Goal: Information Seeking & Learning: Learn about a topic

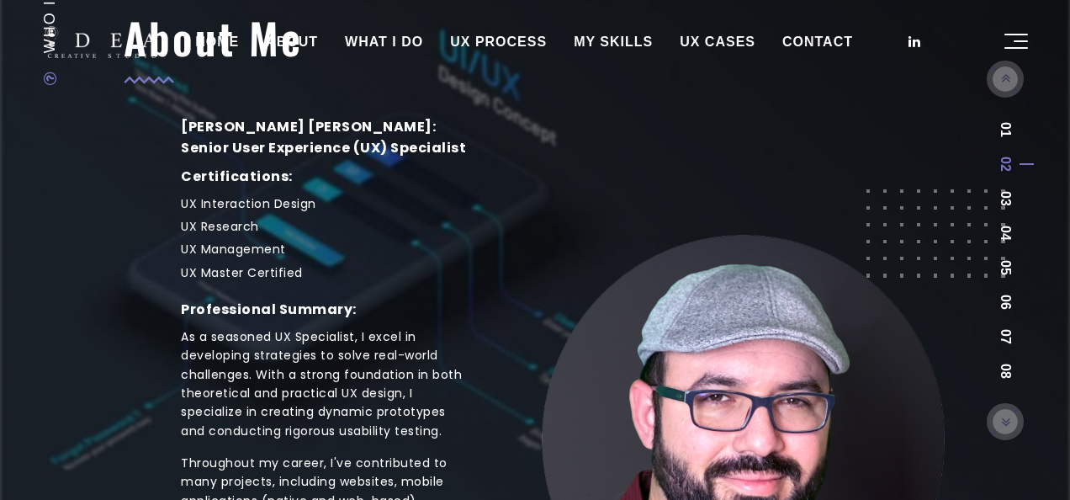
scroll to position [214, 0]
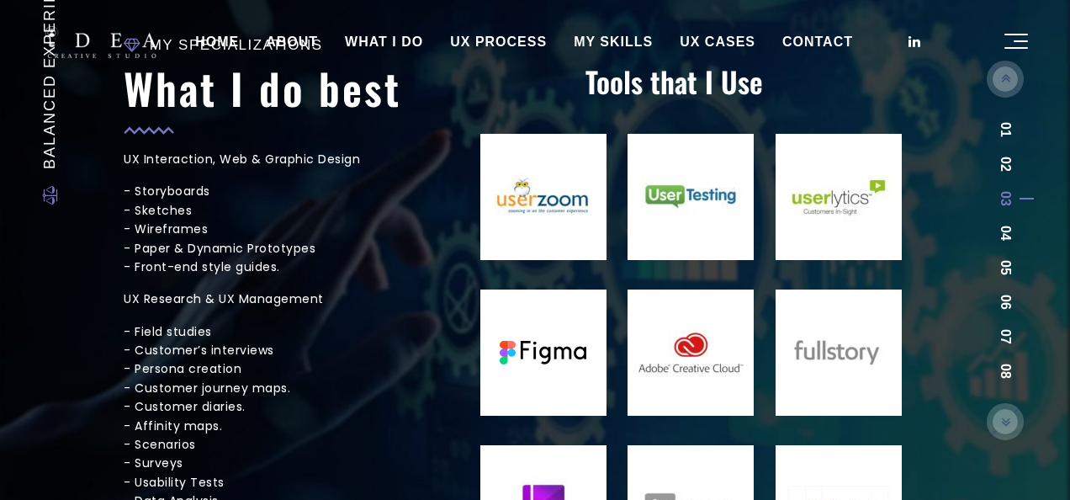
scroll to position [181, 0]
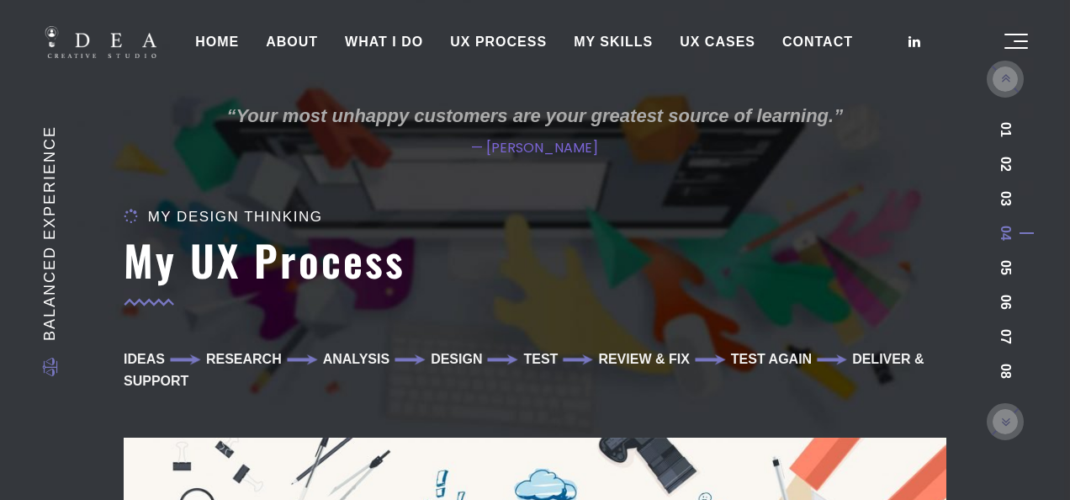
scroll to position [423, 0]
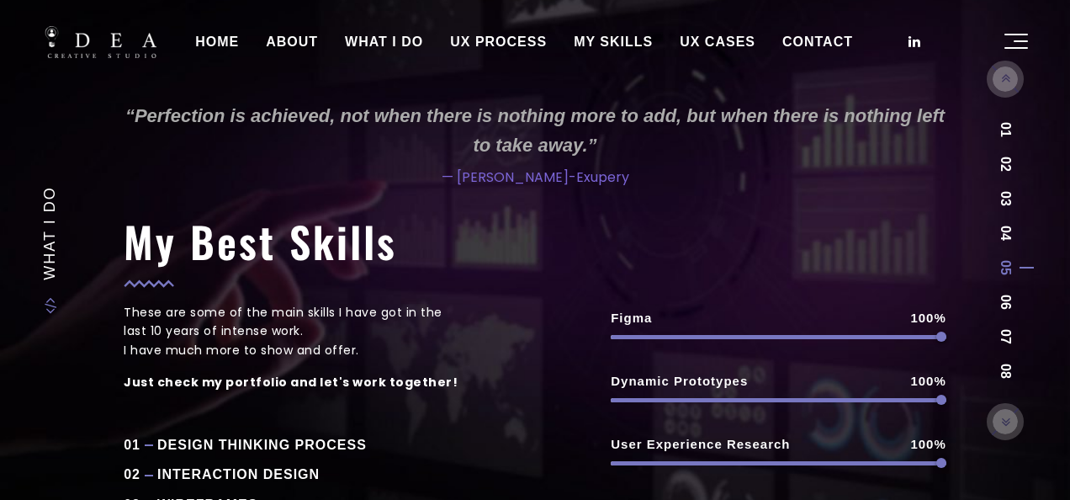
scroll to position [520, 0]
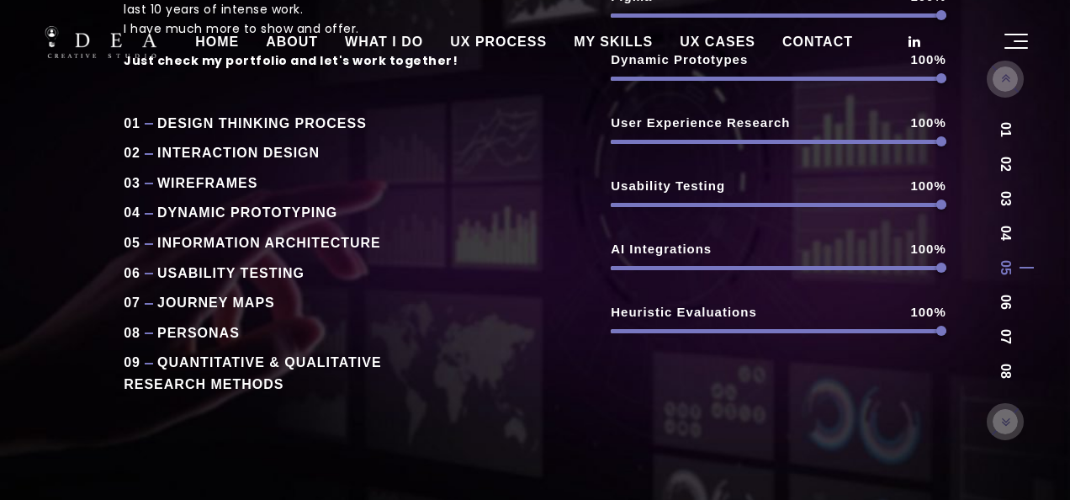
scroll to position [352, 0]
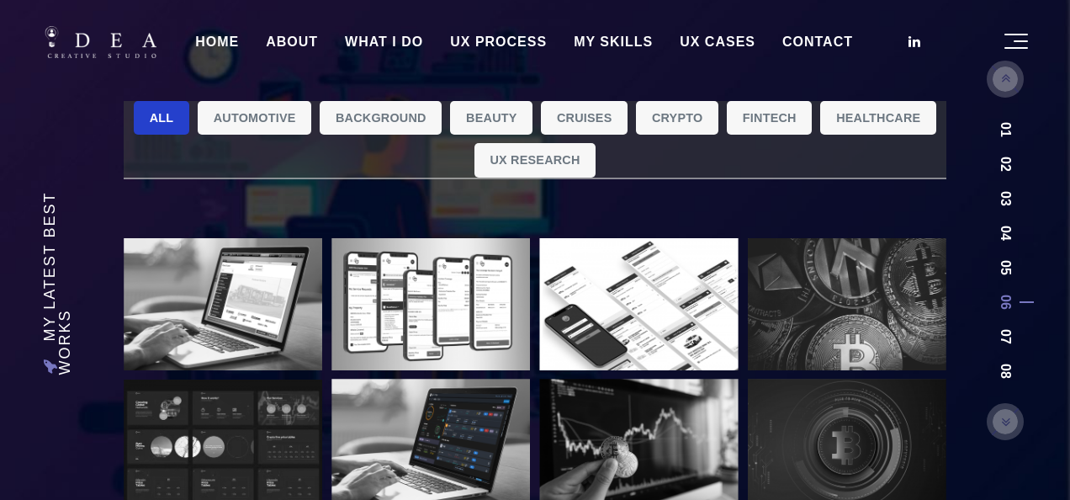
click at [692, 37] on link "UX CASES" at bounding box center [717, 42] width 103 height 42
click at [740, 38] on link "UX CASES" at bounding box center [717, 42] width 103 height 42
click at [722, 47] on link "UX CASES" at bounding box center [717, 42] width 103 height 42
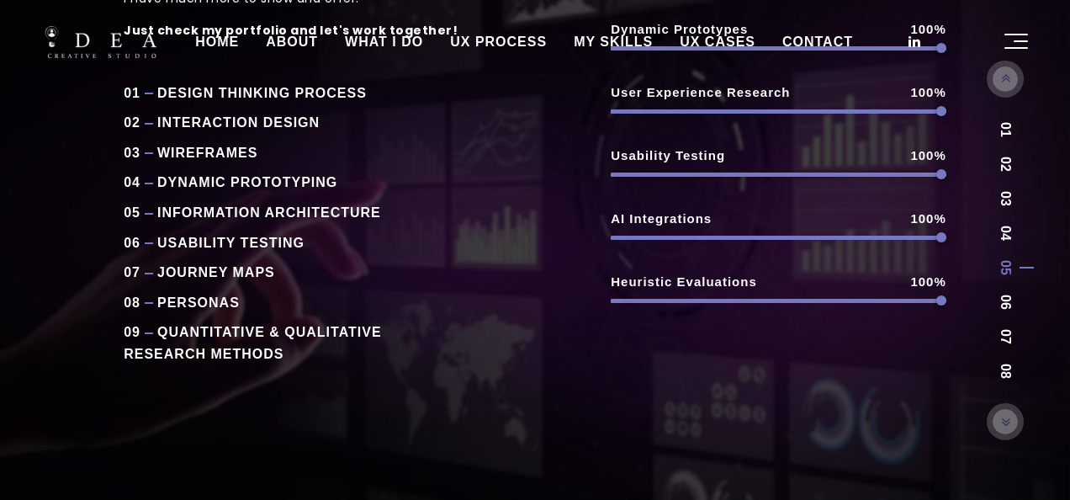
scroll to position [43, 0]
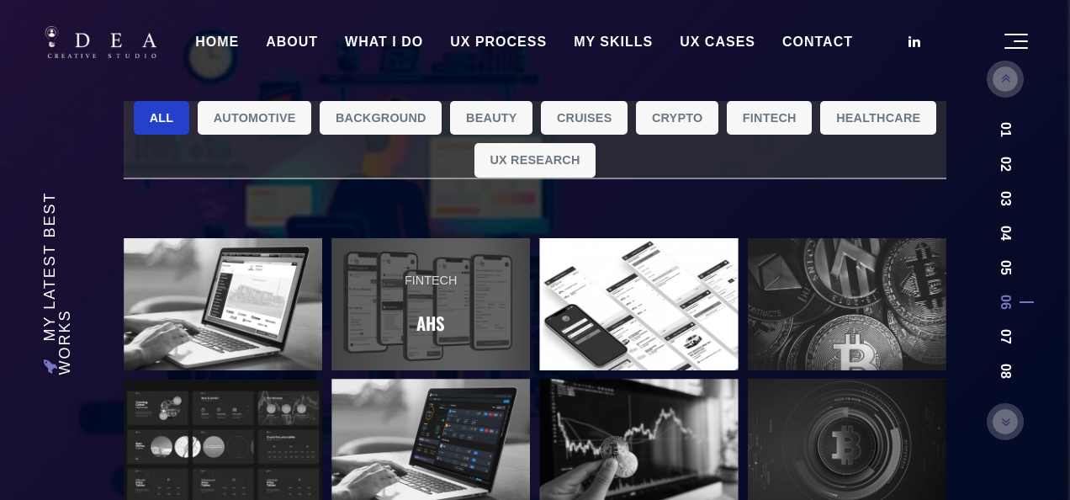
click at [439, 321] on h2 "AHS" at bounding box center [430, 323] width 29 height 28
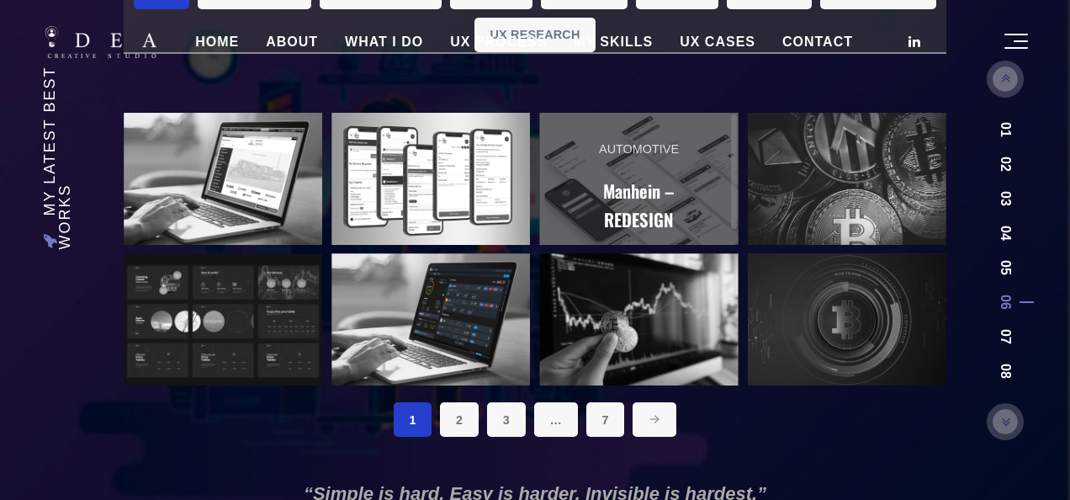
click at [568, 169] on link "Automotive Manhein – REDESIGN" at bounding box center [638, 186] width 199 height 147
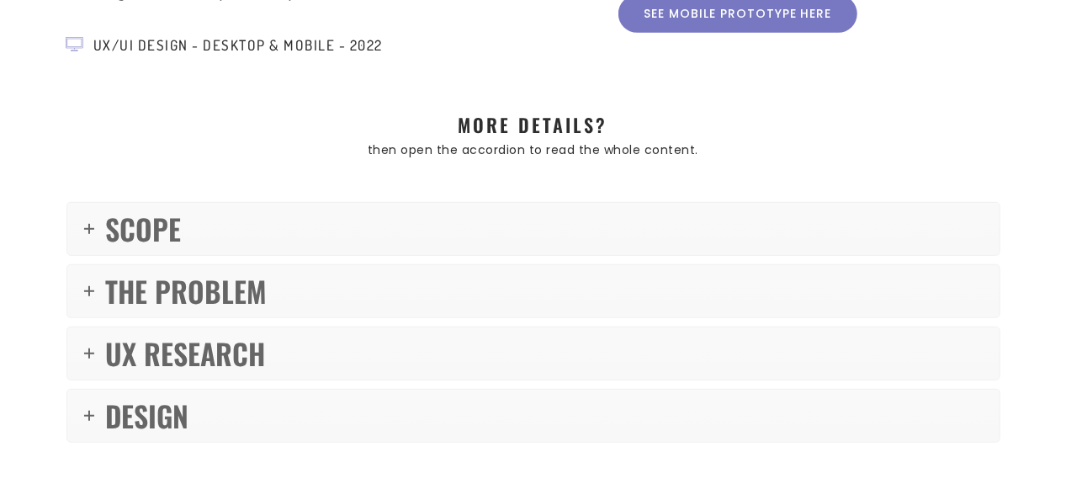
scroll to position [447, 0]
click at [490, 232] on link "SCOPE" at bounding box center [533, 228] width 932 height 52
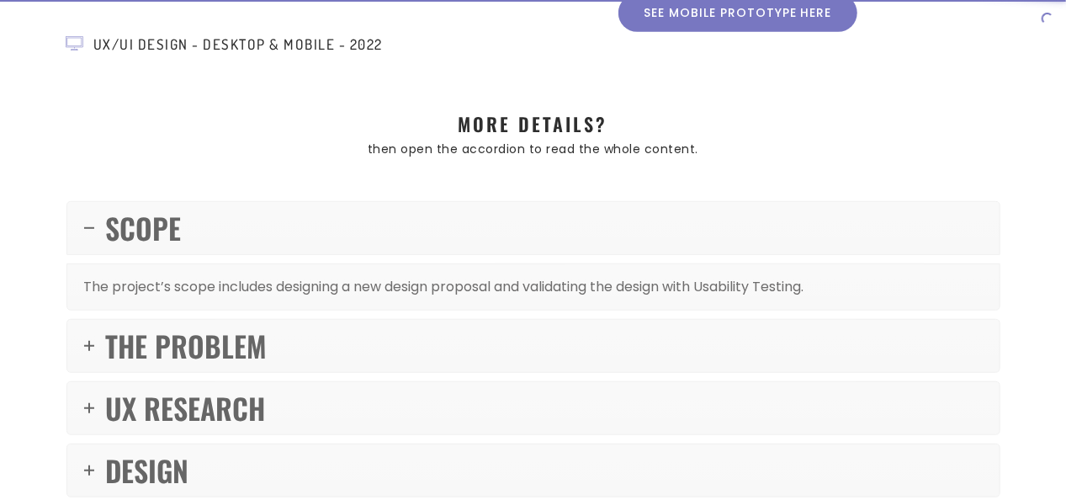
scroll to position [601, 0]
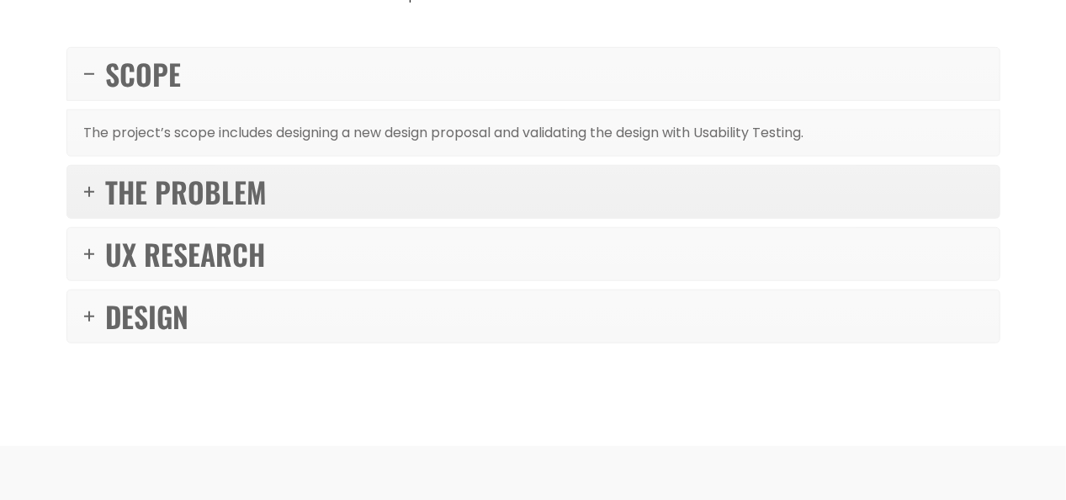
click at [481, 191] on link "THE PROBLEM" at bounding box center [533, 192] width 932 height 52
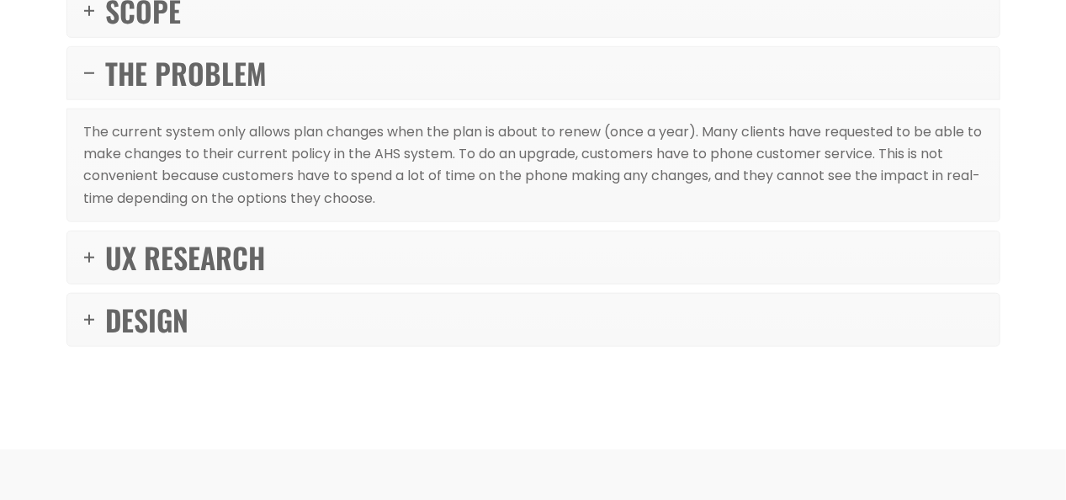
scroll to position [665, 0]
click at [473, 247] on link "UX RESEARCH" at bounding box center [533, 257] width 932 height 52
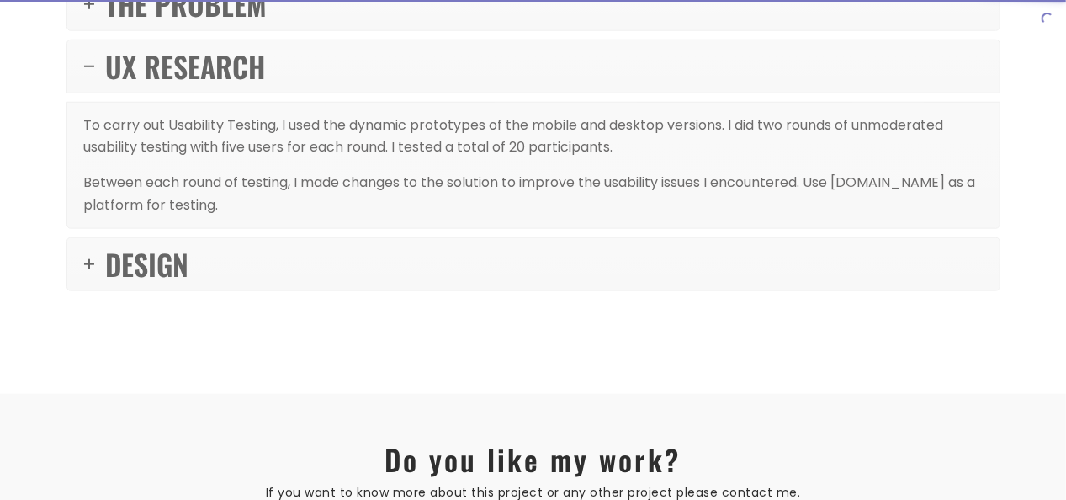
scroll to position [734, 0]
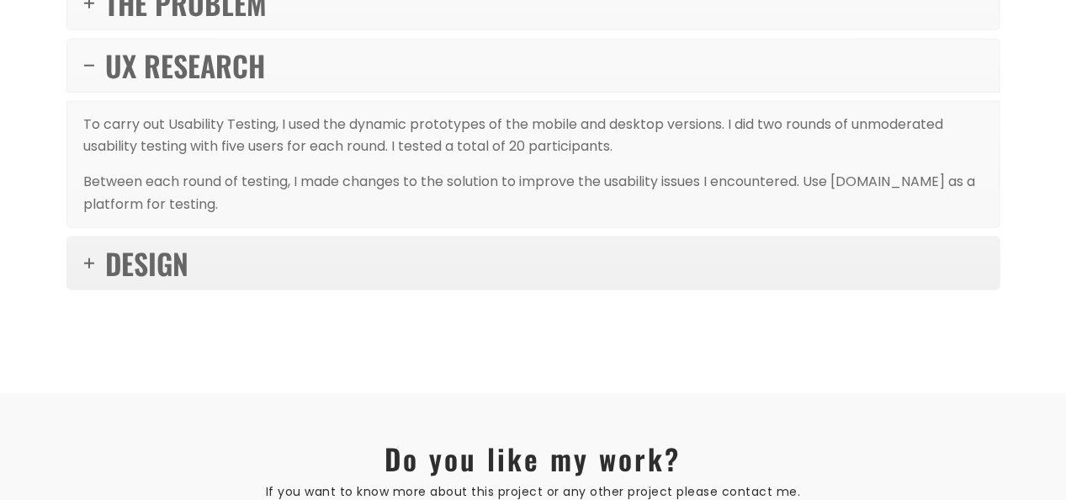
click at [439, 257] on link "DESIGN" at bounding box center [533, 263] width 932 height 52
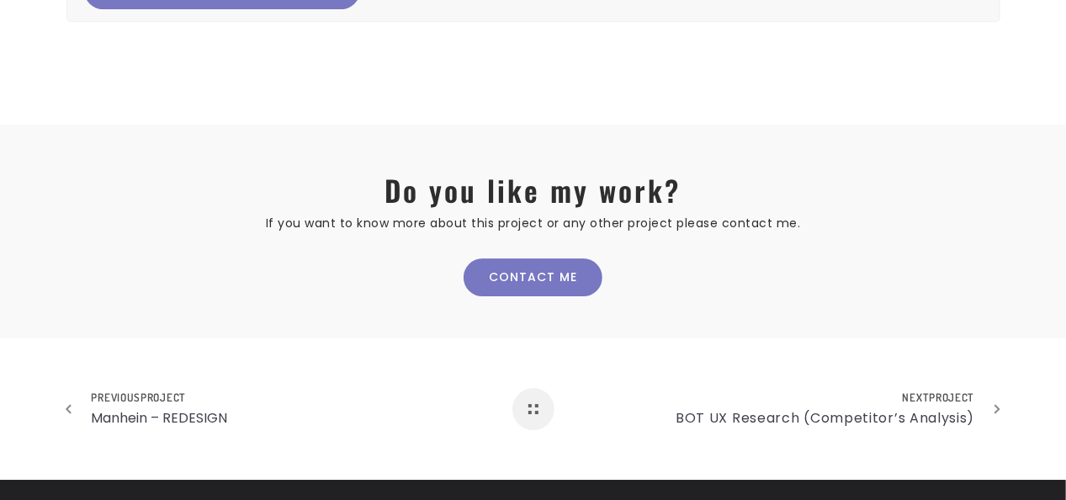
scroll to position [2495, 0]
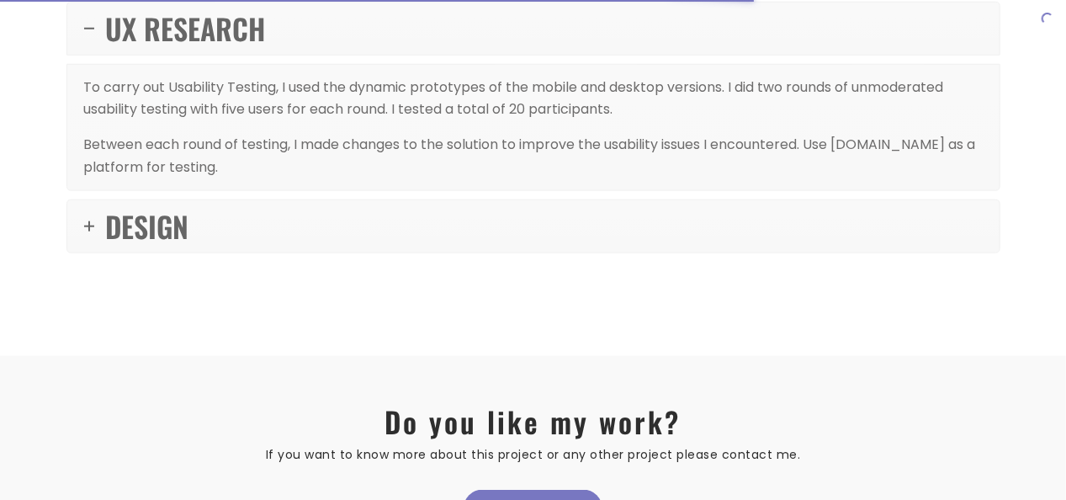
scroll to position [671, 0]
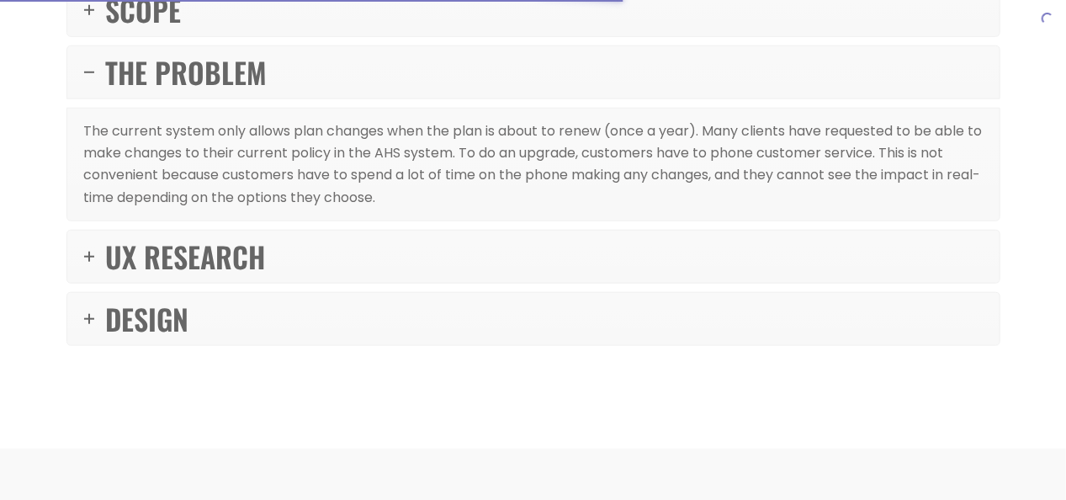
scroll to position [609, 0]
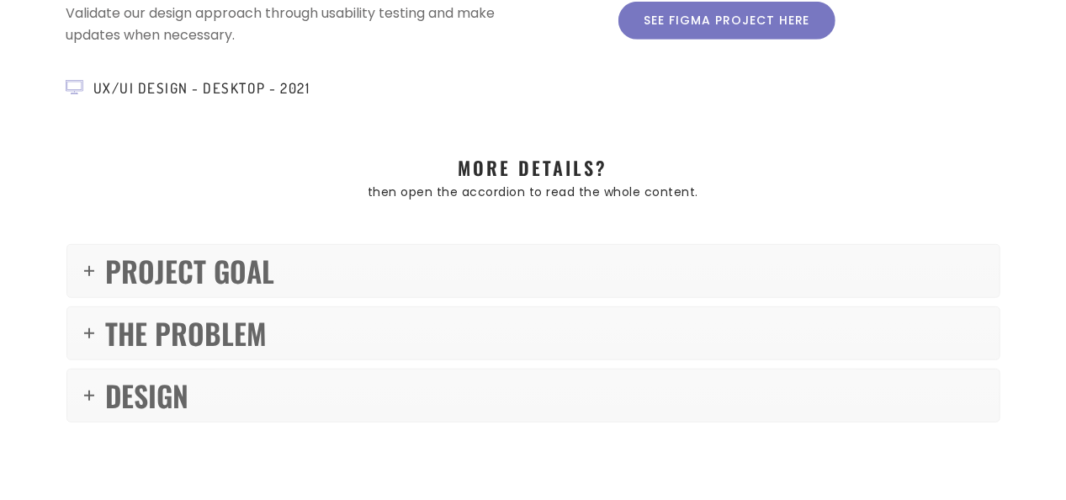
scroll to position [443, 0]
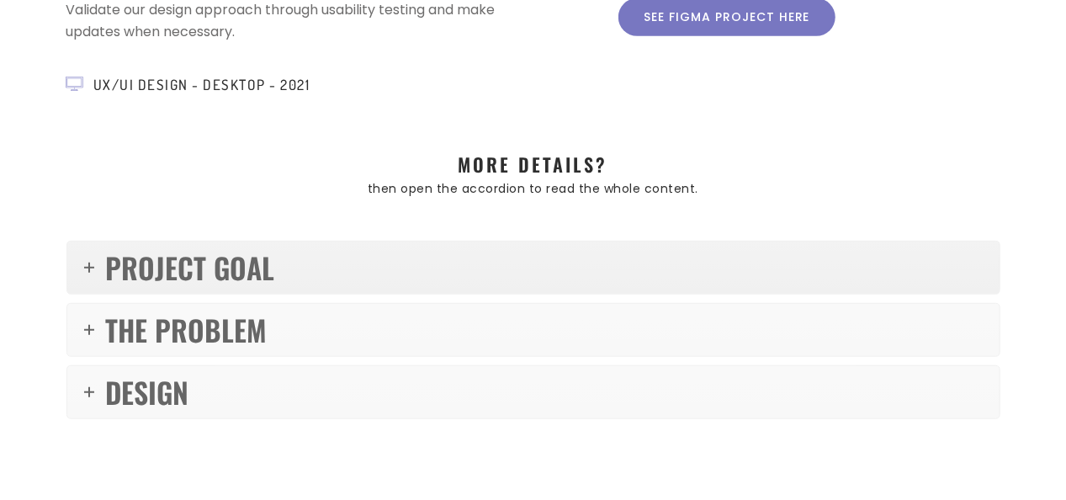
click at [419, 249] on link "PROJECT GOAL" at bounding box center [533, 267] width 932 height 52
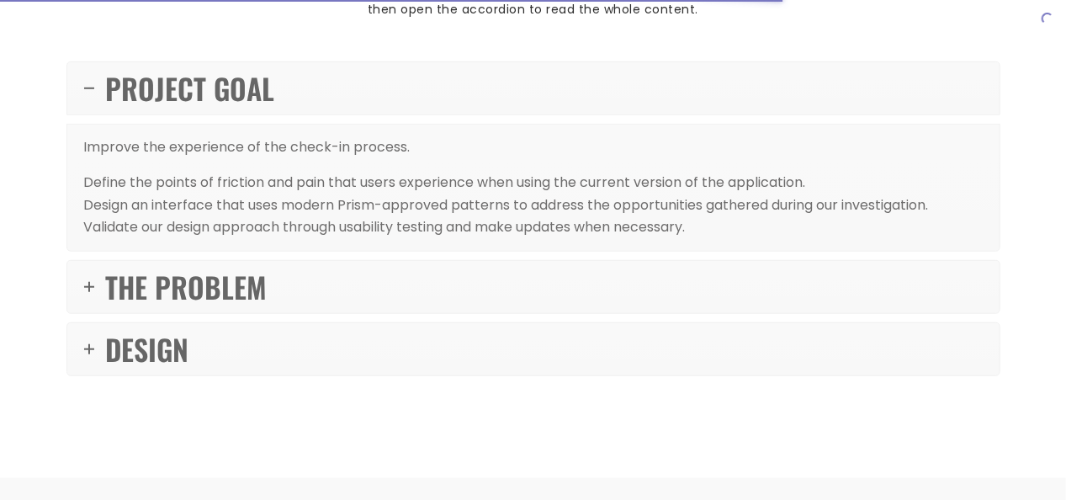
scroll to position [623, 0]
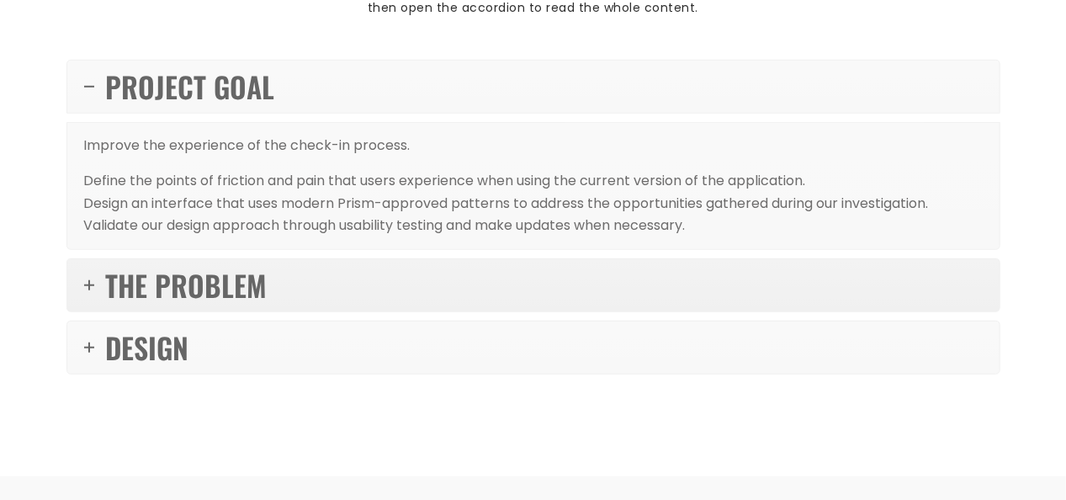
click at [399, 271] on link "THE PROBLEM" at bounding box center [533, 285] width 932 height 52
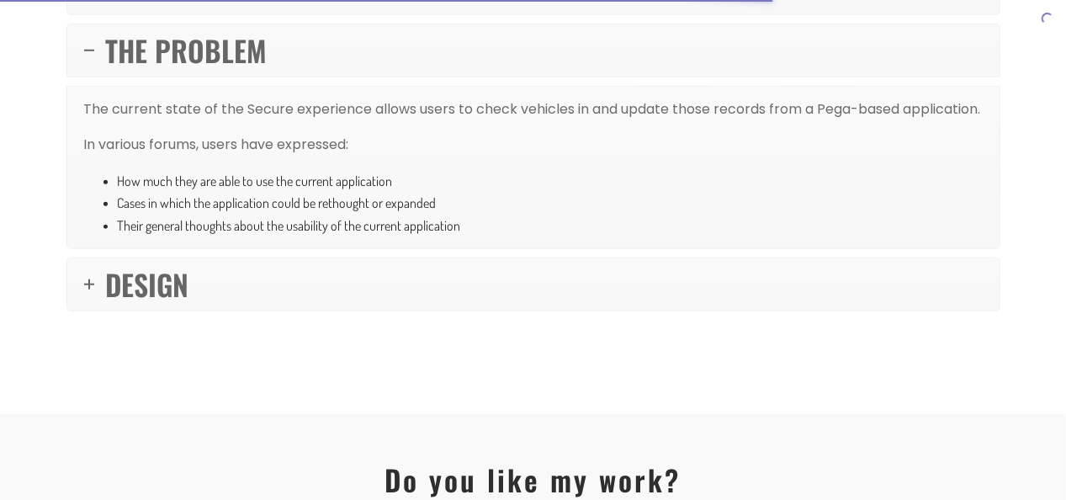
scroll to position [692, 0]
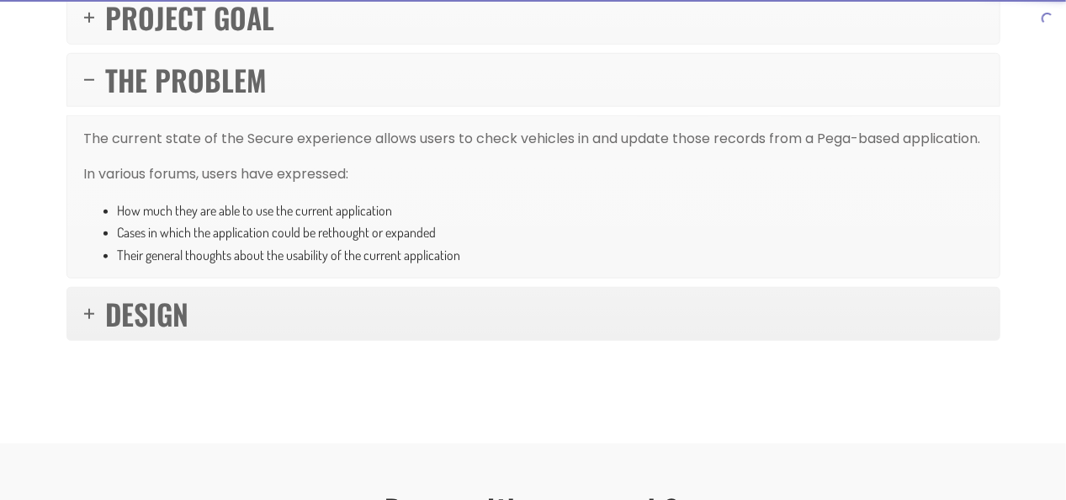
click at [352, 323] on link "DESIGN" at bounding box center [533, 314] width 932 height 52
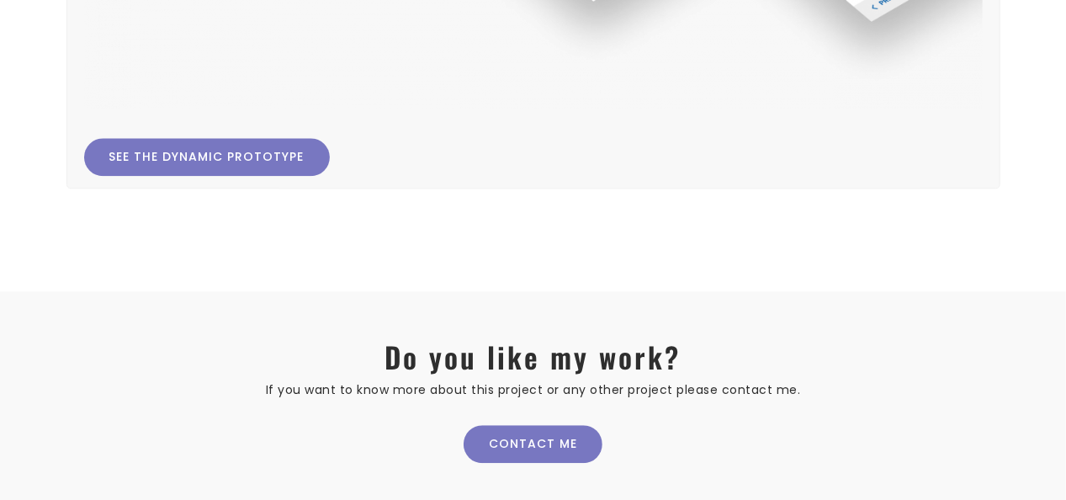
scroll to position [2426, 0]
